Goal: Information Seeking & Learning: Learn about a topic

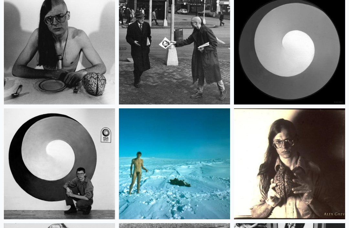
scroll to position [13021, 0]
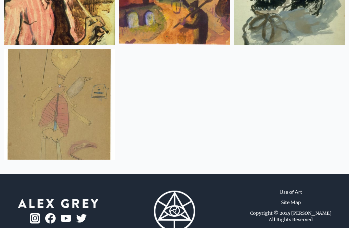
click at [87, 127] on img at bounding box center [59, 104] width 111 height 111
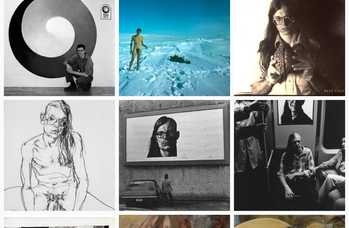
scroll to position [12510, 0]
click at [311, 58] on img at bounding box center [289, 40] width 111 height 111
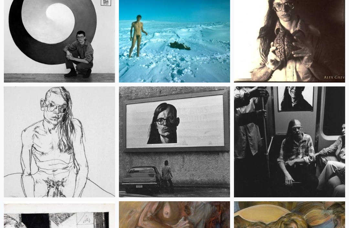
scroll to position [12525, 0]
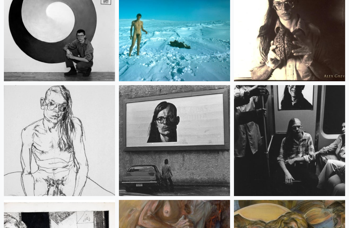
click at [192, 38] on img at bounding box center [174, 25] width 111 height 111
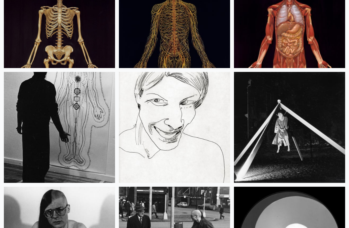
scroll to position [12193, 0]
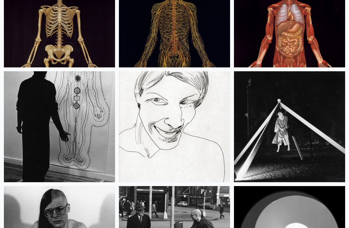
click at [327, 121] on img at bounding box center [289, 127] width 111 height 111
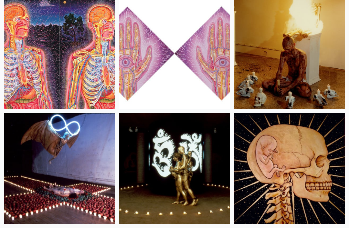
scroll to position [10887, 0]
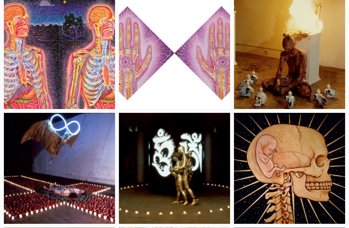
click at [315, 65] on img at bounding box center [289, 53] width 111 height 111
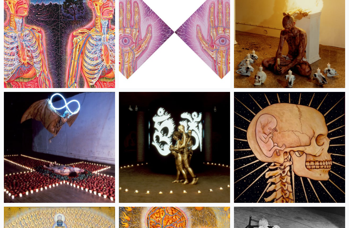
click at [91, 145] on img at bounding box center [59, 147] width 111 height 111
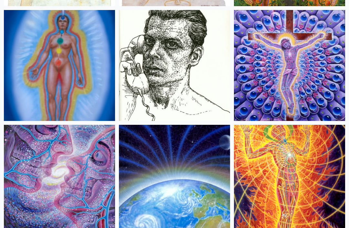
scroll to position [9609, 0]
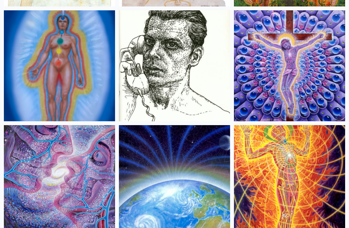
click at [82, 174] on img at bounding box center [59, 180] width 111 height 111
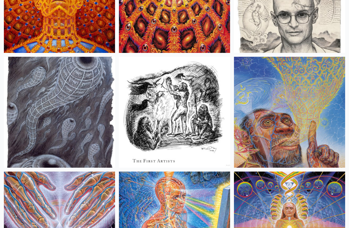
scroll to position [6920, 0]
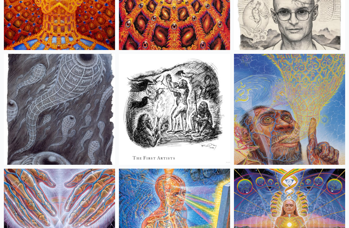
click at [320, 114] on img at bounding box center [289, 109] width 111 height 111
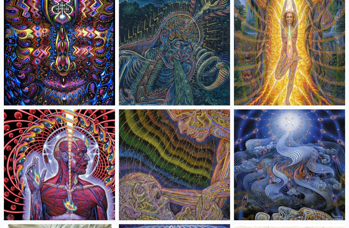
scroll to position [6057, 0]
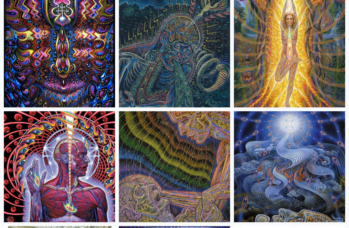
click at [96, 162] on img at bounding box center [59, 166] width 111 height 111
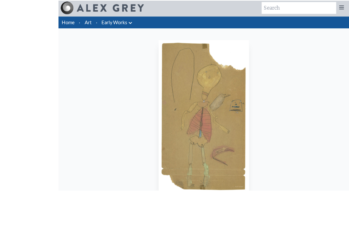
scroll to position [38, 0]
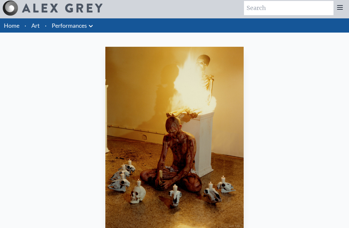
scroll to position [2, 0]
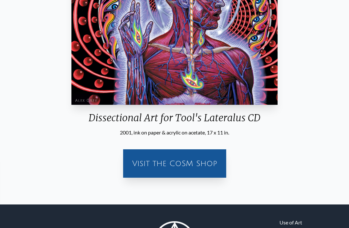
scroll to position [158, 0]
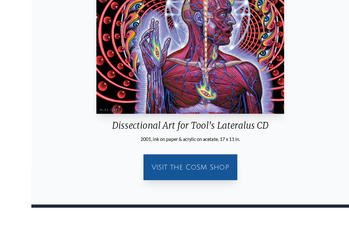
scroll to position [131, 0]
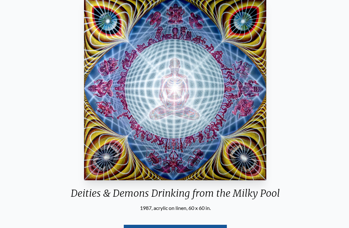
scroll to position [52, 0]
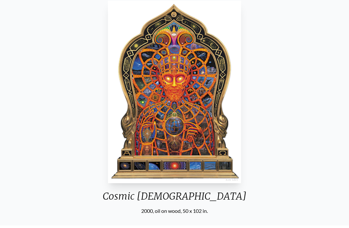
scroll to position [42, 0]
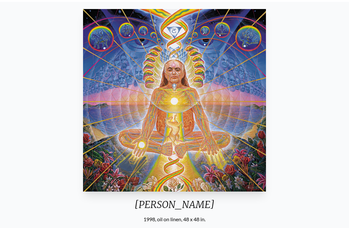
scroll to position [40, 0]
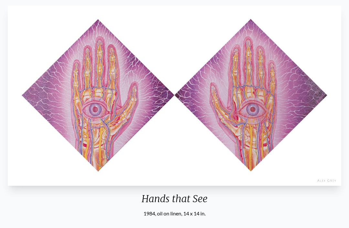
scroll to position [43, 0]
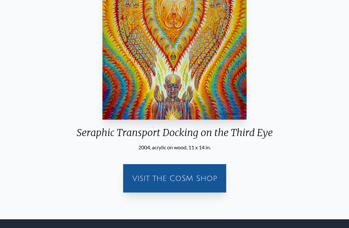
scroll to position [102, 0]
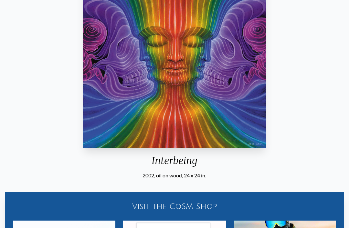
scroll to position [82, 0]
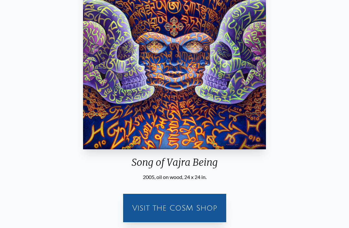
click at [290, 132] on div "Song of Vajra Being 2005, oil on wood, 24 x 24 in. Visit the CoSM Shop" at bounding box center [174, 96] width 339 height 264
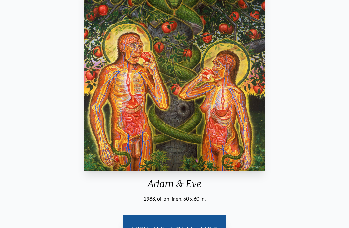
scroll to position [60, 0]
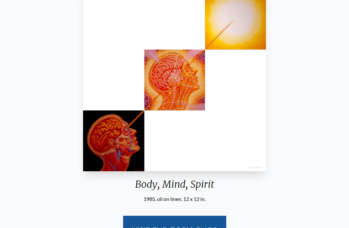
scroll to position [60, 0]
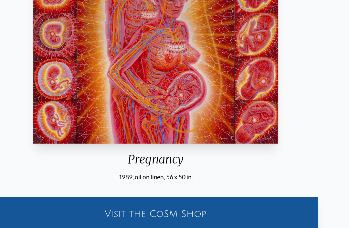
scroll to position [110, 0]
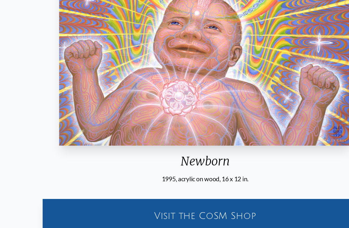
scroll to position [110, 0]
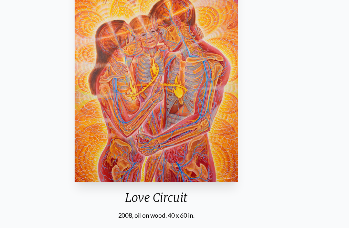
scroll to position [79, 0]
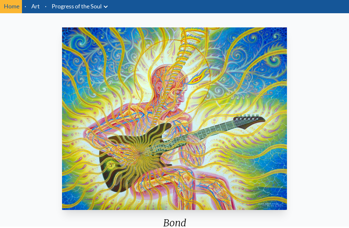
scroll to position [22, 0]
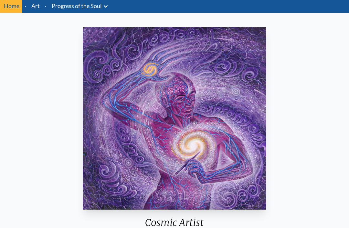
scroll to position [22, 0]
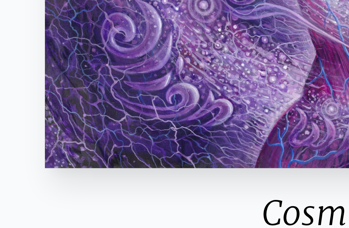
scroll to position [84, 0]
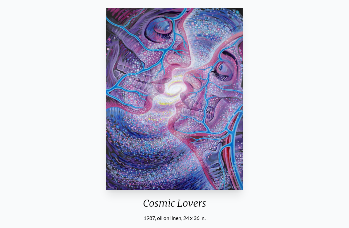
scroll to position [41, 0]
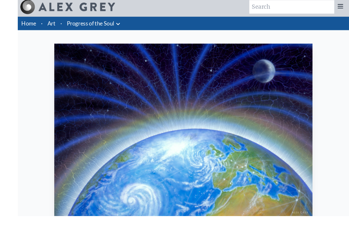
scroll to position [35, 0]
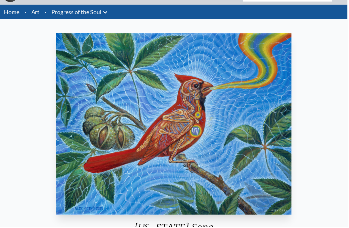
scroll to position [16, 0]
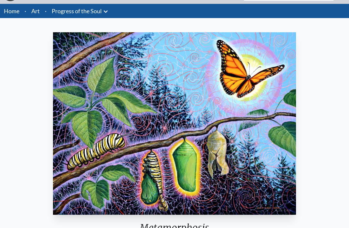
scroll to position [17, 0]
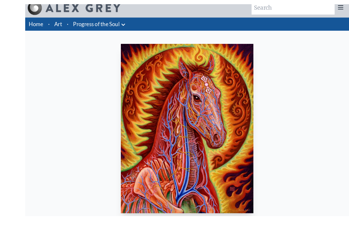
scroll to position [32, 0]
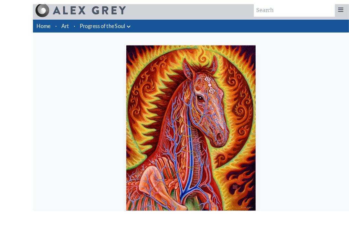
scroll to position [20, 0]
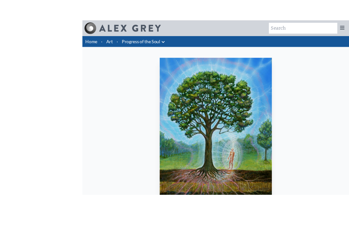
scroll to position [22, 0]
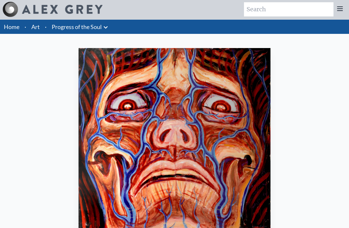
scroll to position [1, 0]
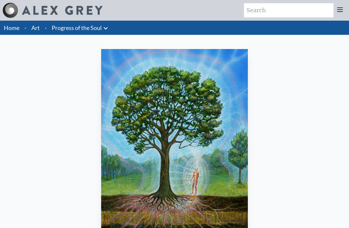
scroll to position [32, 0]
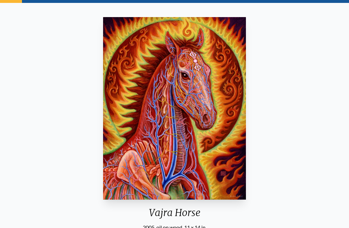
scroll to position [37, 0]
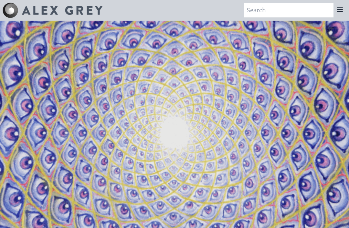
click at [337, 12] on icon at bounding box center [340, 10] width 8 height 8
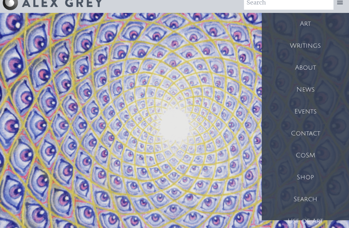
scroll to position [6, 0]
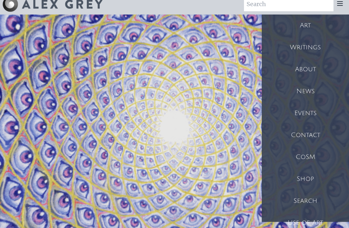
click at [328, 112] on div "Events" at bounding box center [305, 113] width 87 height 22
